Goal: Task Accomplishment & Management: Use online tool/utility

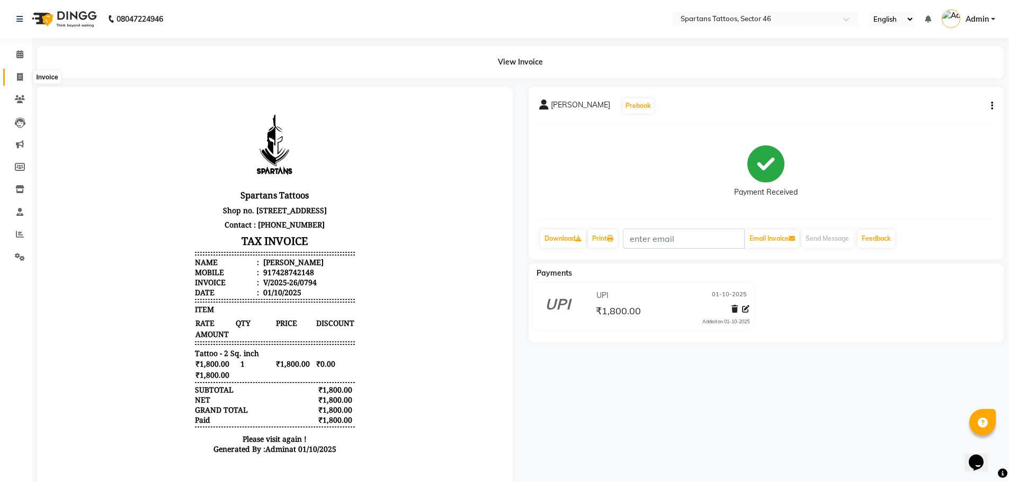
click at [17, 80] on icon at bounding box center [20, 77] width 6 height 8
select select "6556"
select select "service"
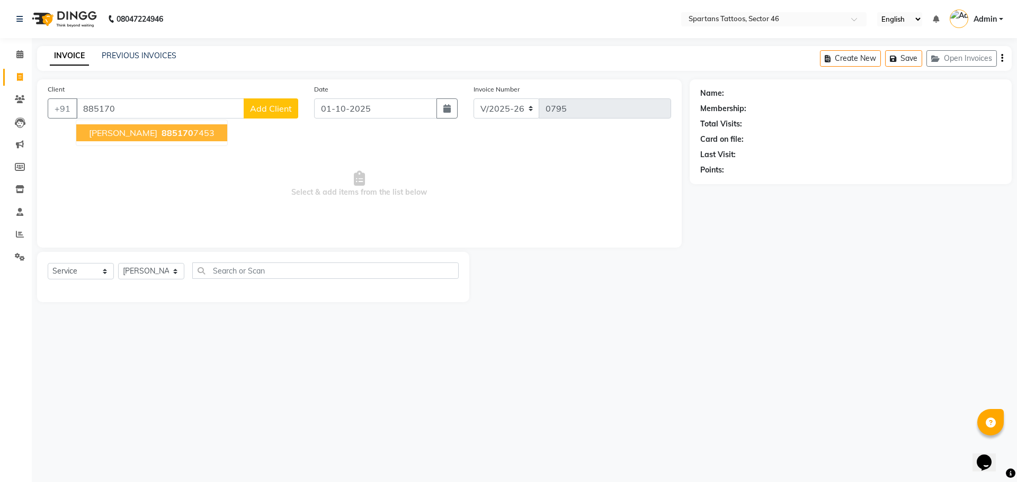
click at [152, 137] on span "[PERSON_NAME]" at bounding box center [123, 133] width 68 height 11
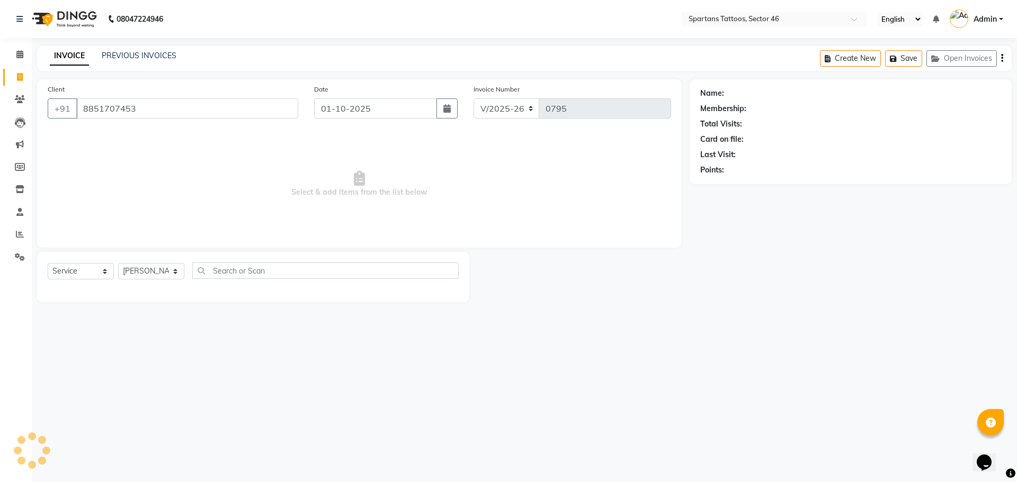
type input "8851707453"
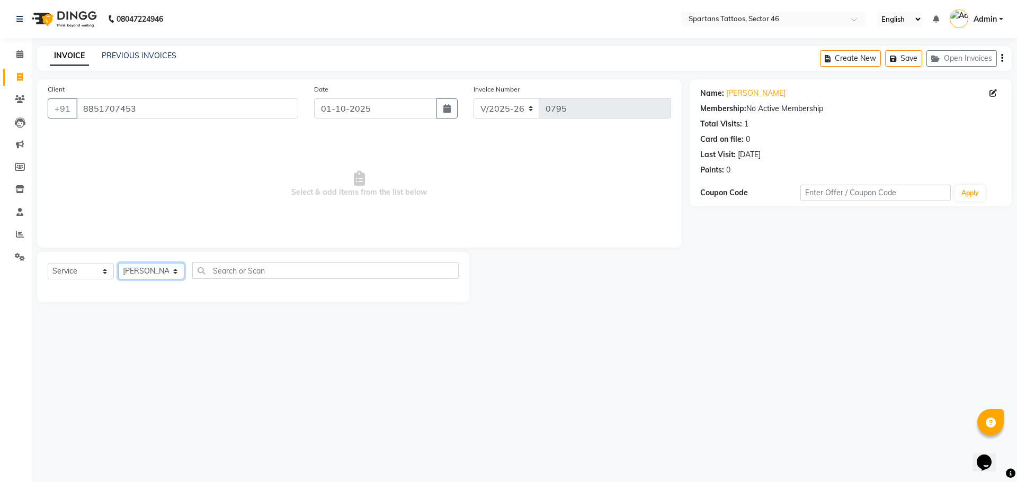
click at [178, 271] on select "[PERSON_NAME] [PERSON_NAME] [PERSON_NAME]" at bounding box center [151, 271] width 66 height 16
select select "58253"
click at [118, 263] on select "[PERSON_NAME] [PERSON_NAME] [PERSON_NAME]" at bounding box center [151, 271] width 66 height 16
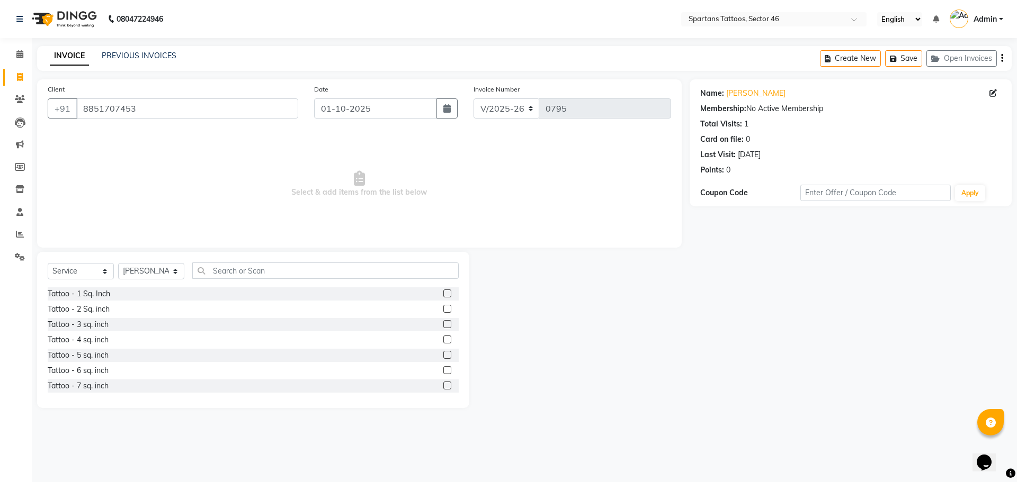
click at [443, 311] on label at bounding box center [447, 309] width 8 height 8
click at [443, 311] on input "checkbox" at bounding box center [446, 309] width 7 height 7
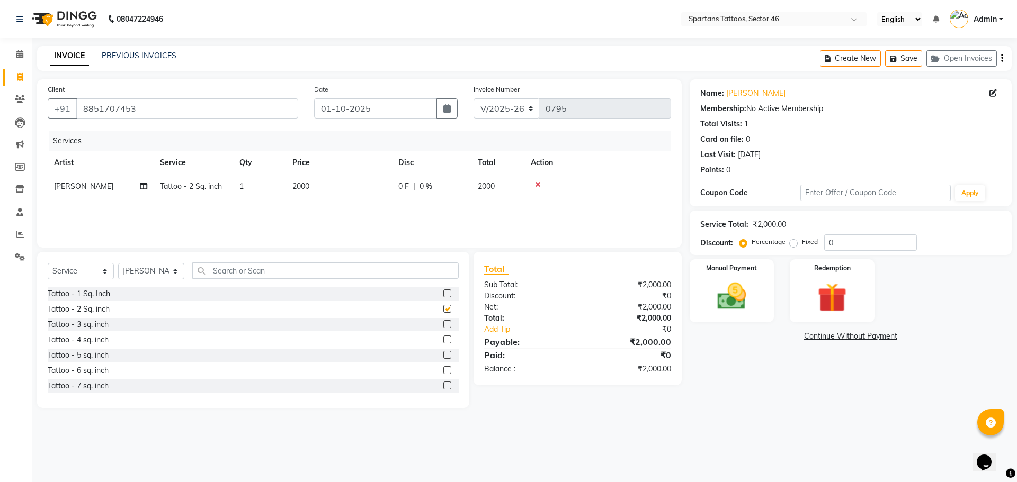
checkbox input "false"
click at [364, 187] on td "2000" at bounding box center [339, 187] width 106 height 24
select select "58253"
click at [380, 187] on input "2000" at bounding box center [388, 189] width 93 height 16
type input "2"
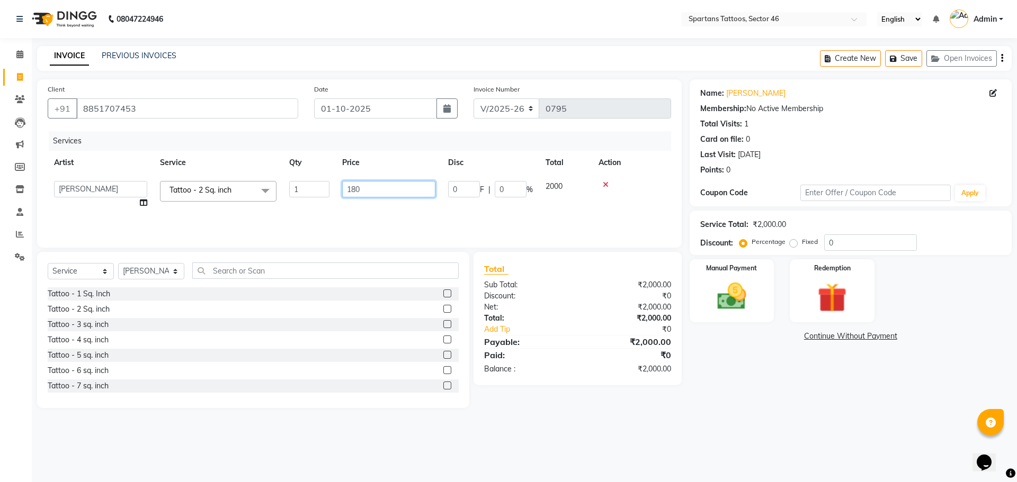
type input "1800"
click at [733, 304] on img at bounding box center [731, 296] width 49 height 35
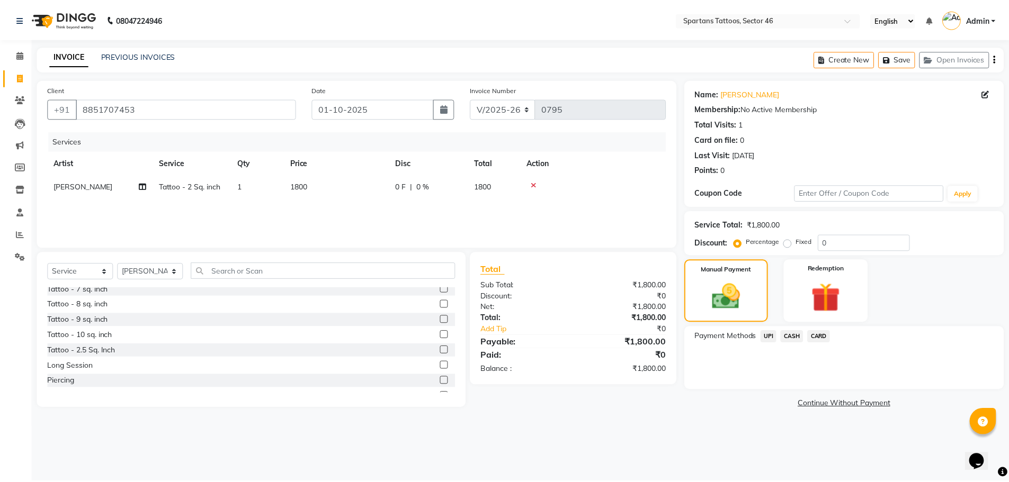
scroll to position [124, 0]
click at [443, 355] on label at bounding box center [447, 354] width 8 height 8
click at [443, 355] on input "checkbox" at bounding box center [446, 354] width 7 height 7
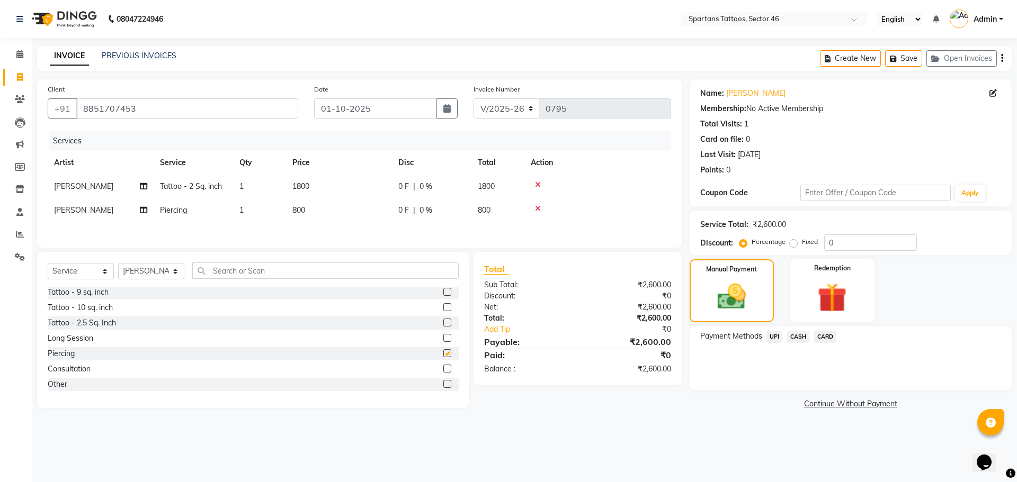
checkbox input "false"
click at [342, 205] on td "800" at bounding box center [339, 211] width 106 height 24
select select "58253"
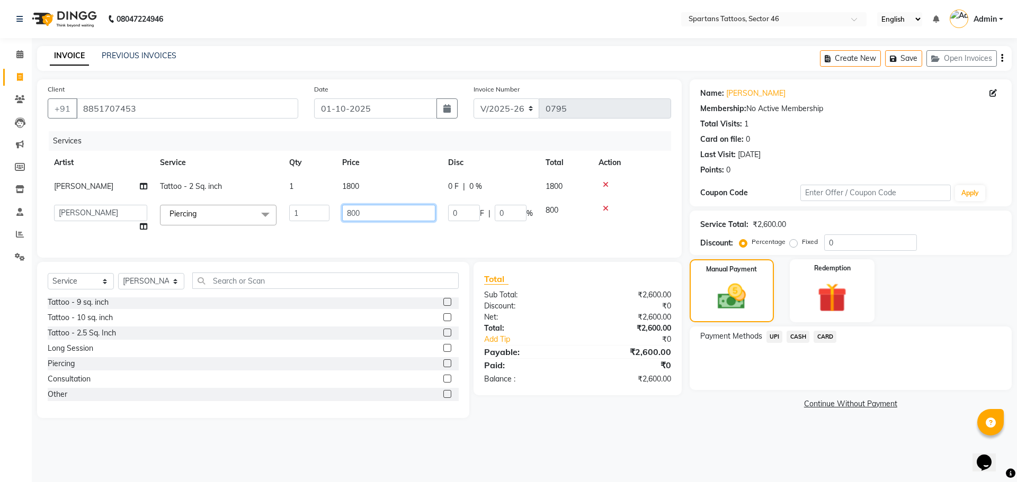
click at [401, 214] on input "800" at bounding box center [388, 213] width 93 height 16
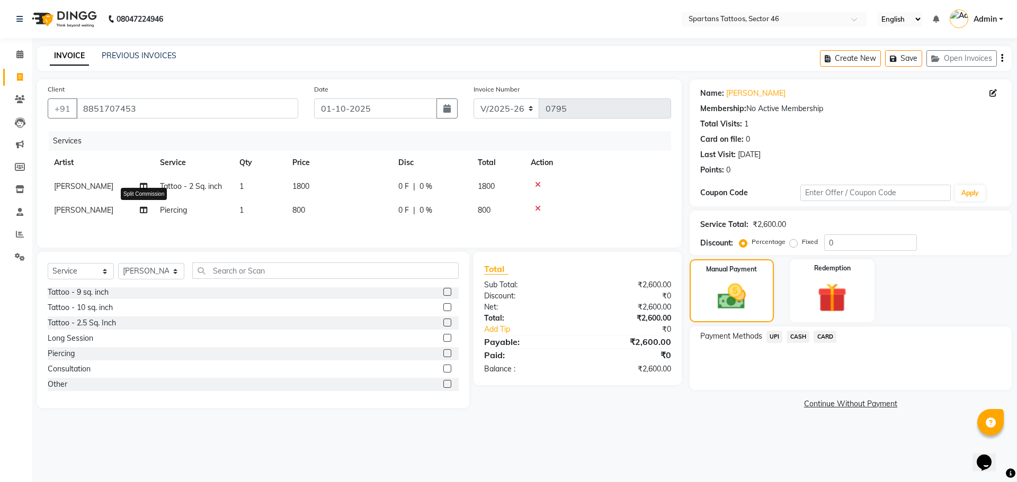
click at [140, 210] on icon at bounding box center [143, 210] width 7 height 7
select select "58253"
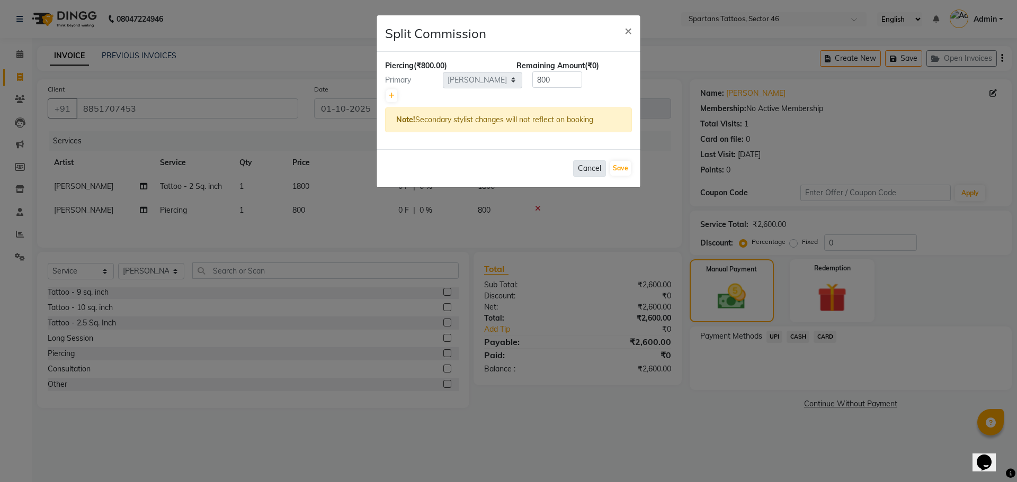
click at [590, 162] on button "Cancel" at bounding box center [589, 168] width 33 height 16
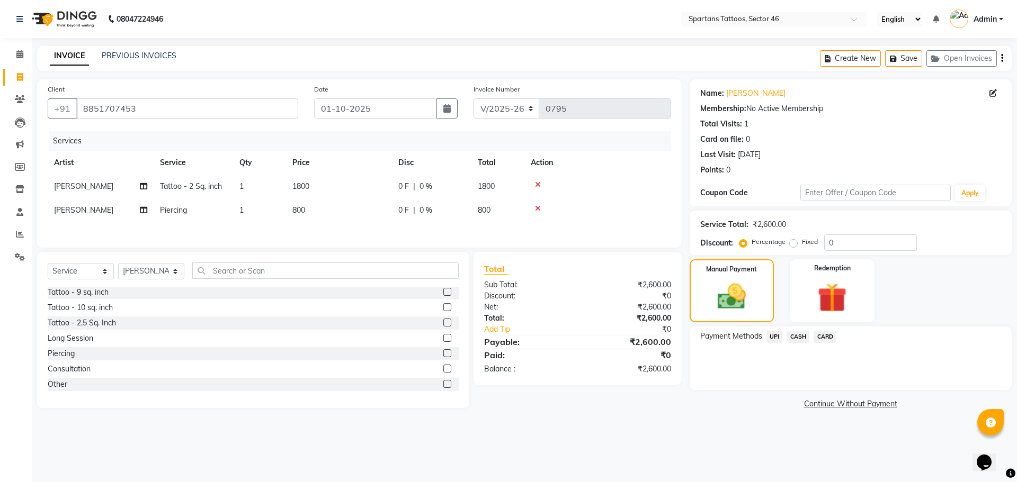
click at [534, 208] on div at bounding box center [598, 208] width 134 height 7
click at [535, 208] on icon at bounding box center [538, 208] width 6 height 7
click at [86, 271] on select "Select Service Product Membership Package Voucher Prepaid Gift Card" at bounding box center [81, 271] width 66 height 16
click at [48, 263] on select "Select Service Product Membership Package Voucher Prepaid Gift Card" at bounding box center [81, 271] width 66 height 16
click at [167, 271] on select "[PERSON_NAME] [PERSON_NAME] [PERSON_NAME]" at bounding box center [151, 271] width 66 height 16
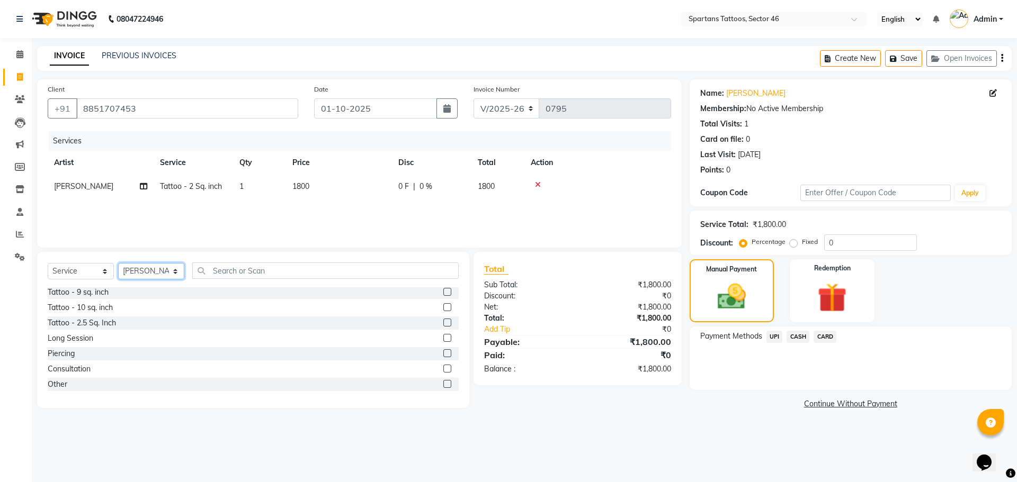
select select "58256"
click at [118, 263] on select "[PERSON_NAME] [PERSON_NAME] [PERSON_NAME]" at bounding box center [151, 271] width 66 height 16
click at [443, 355] on label at bounding box center [447, 354] width 8 height 8
click at [443, 355] on input "checkbox" at bounding box center [446, 354] width 7 height 7
checkbox input "false"
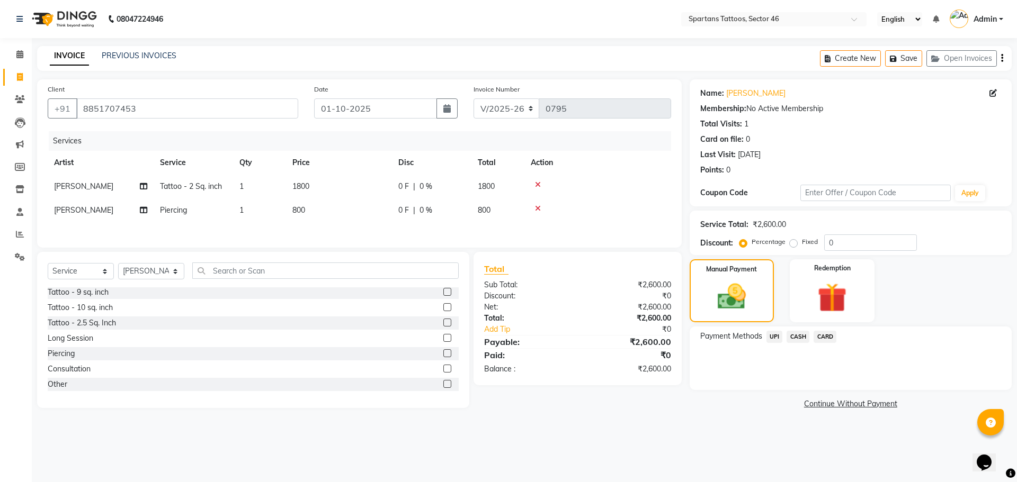
click at [366, 216] on td "800" at bounding box center [339, 211] width 106 height 24
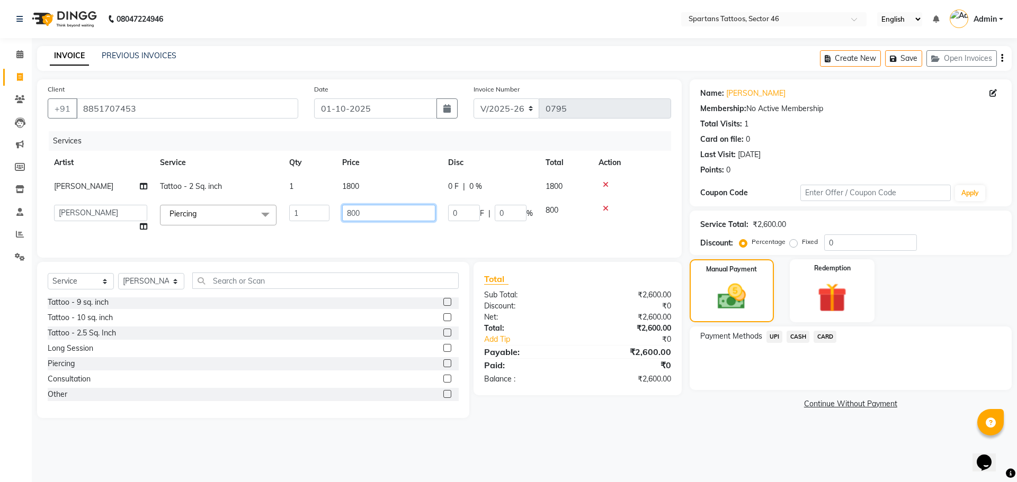
drag, startPoint x: 383, startPoint y: 211, endPoint x: 221, endPoint y: 227, distance: 162.3
click at [221, 227] on tr "[PERSON_NAME] [PERSON_NAME] Tarun Piercing x Tattoo - 1 Sq. Inch Tattoo - 2 Sq.…" at bounding box center [359, 219] width 623 height 40
type input "2000"
click at [771, 336] on span "UPI" at bounding box center [774, 337] width 16 height 12
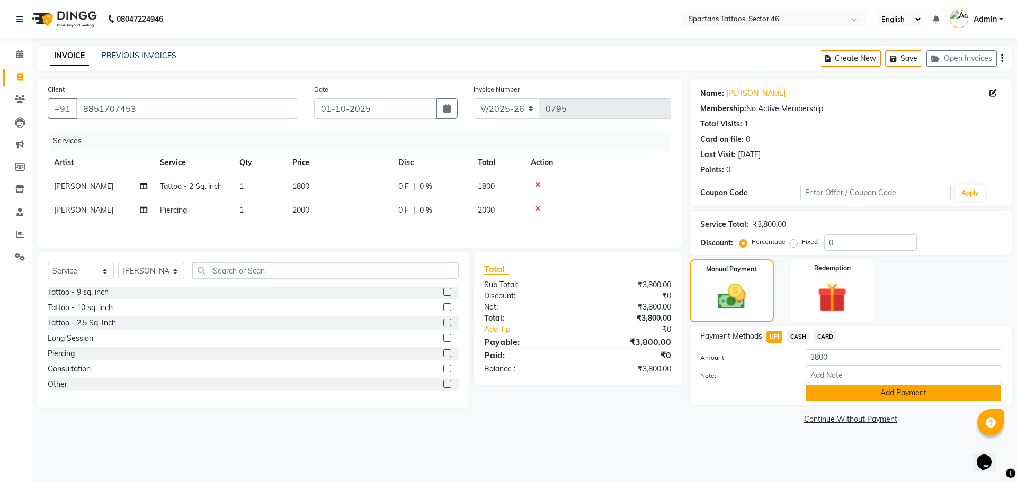
click at [857, 395] on button "Add Payment" at bounding box center [902, 393] width 195 height 16
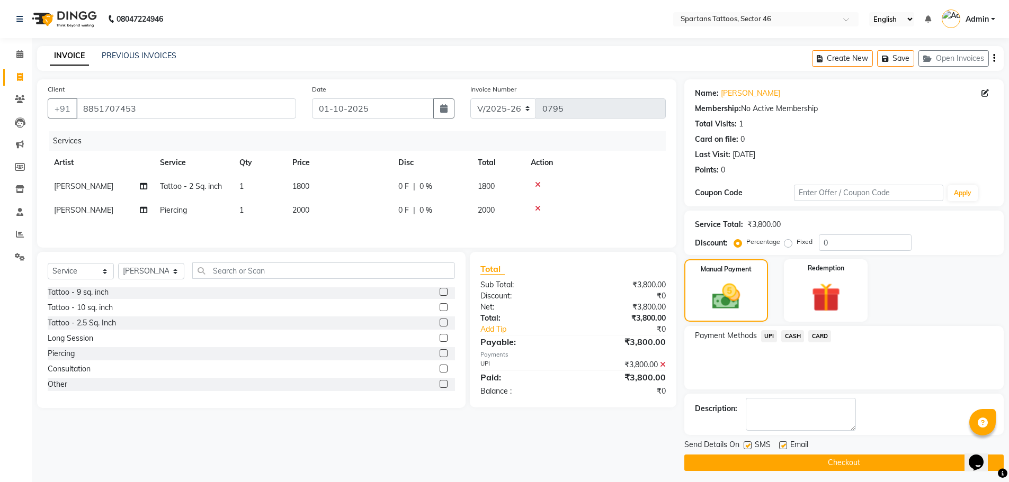
click at [884, 459] on button "Checkout" at bounding box center [843, 463] width 319 height 16
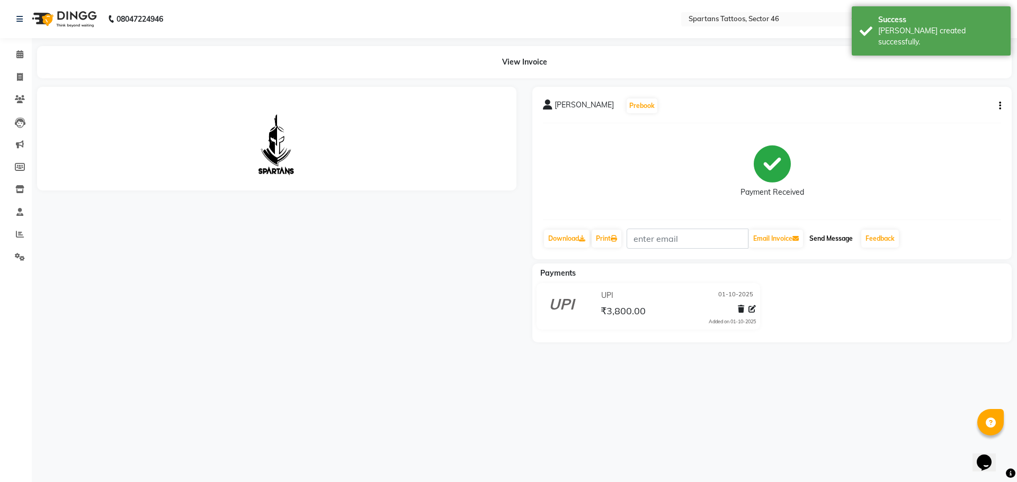
click at [829, 238] on button "Send Message" at bounding box center [831, 239] width 52 height 18
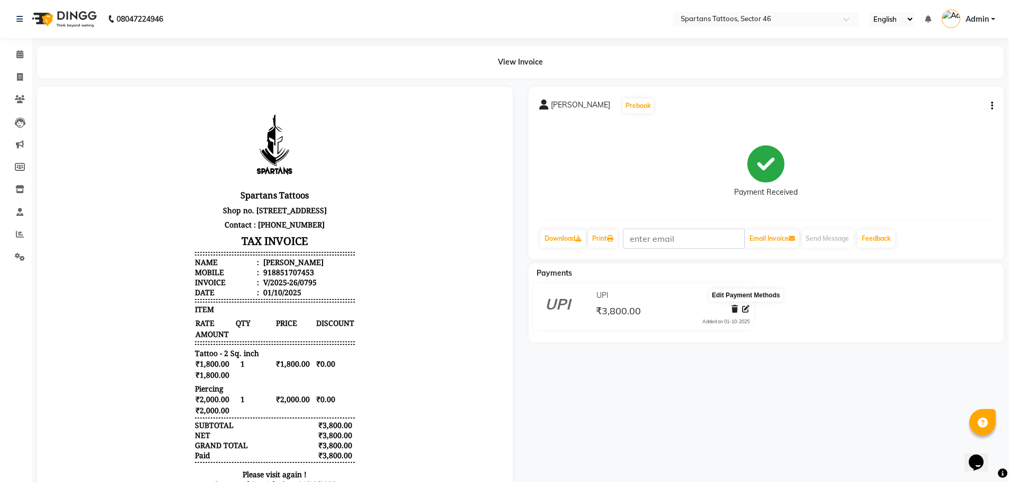
click at [743, 310] on icon at bounding box center [745, 309] width 7 height 7
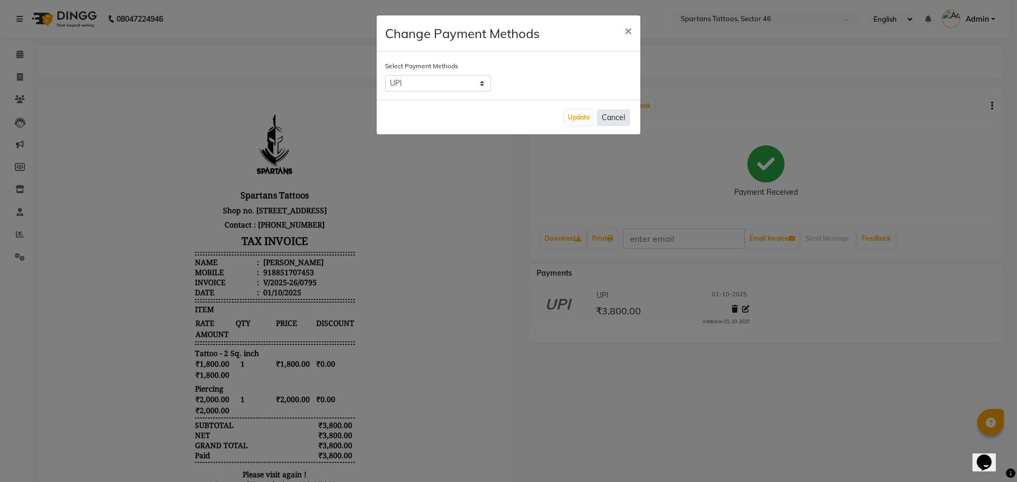
click at [611, 115] on button "Cancel" at bounding box center [613, 118] width 33 height 16
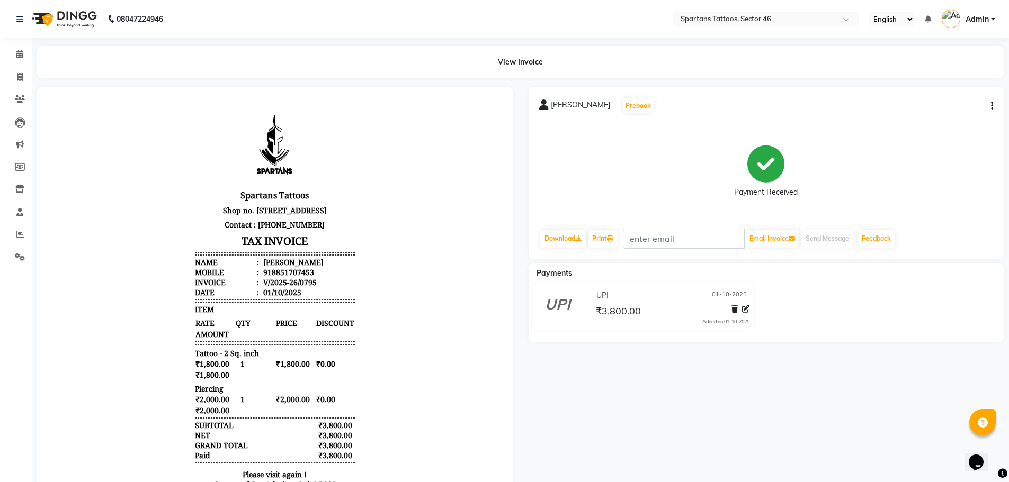
click at [633, 310] on span "₹3,800.00" at bounding box center [618, 312] width 45 height 15
click at [649, 310] on div "₹3,800.00" at bounding box center [672, 311] width 156 height 14
click at [743, 309] on icon at bounding box center [745, 309] width 7 height 7
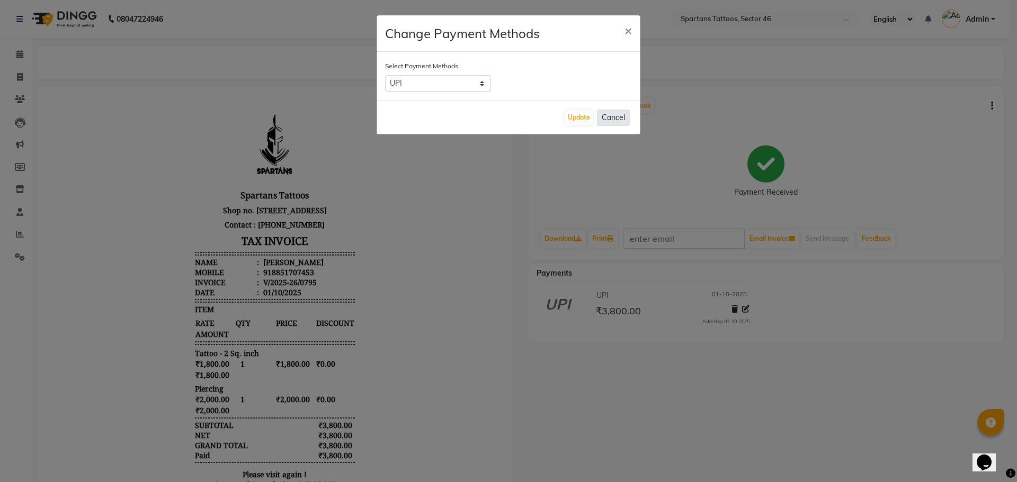
click at [622, 110] on button "Cancel" at bounding box center [613, 118] width 33 height 16
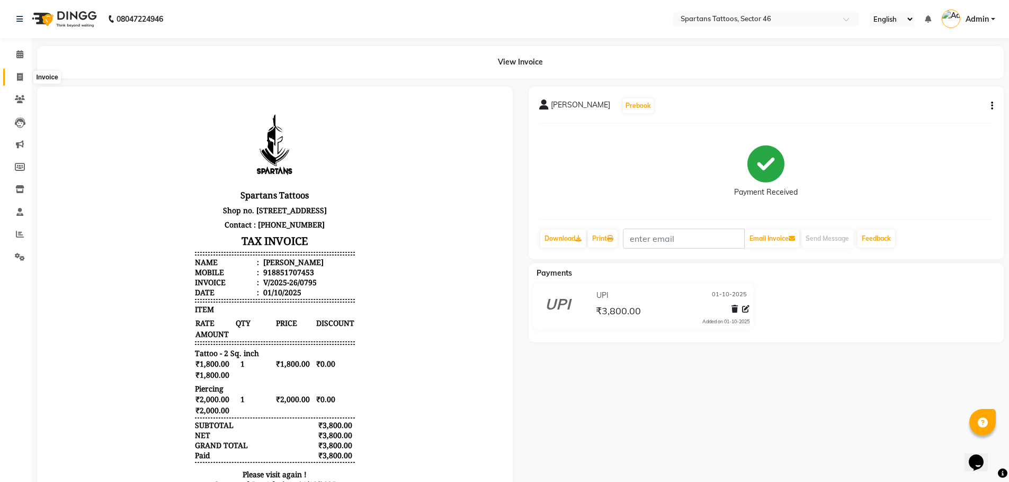
click at [20, 73] on icon at bounding box center [20, 77] width 6 height 8
select select "service"
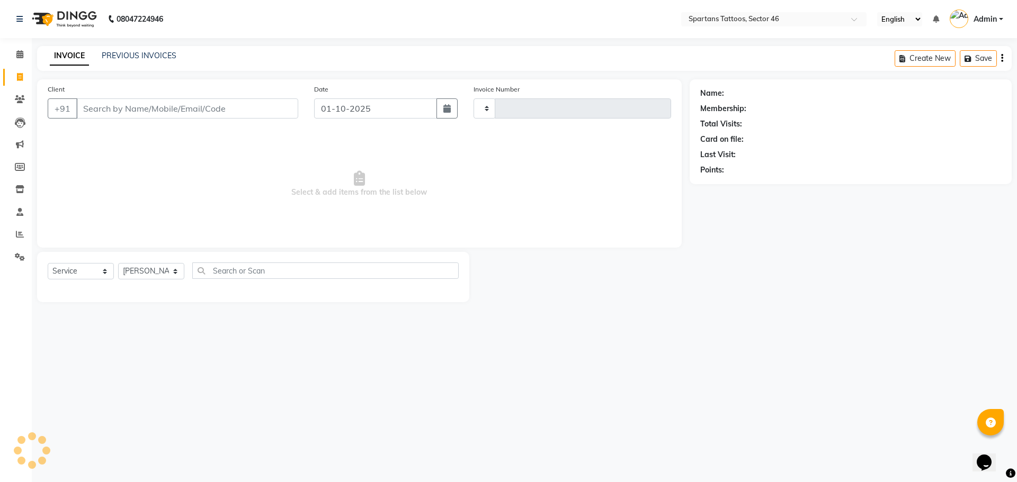
type input "0796"
select select "6556"
